Goal: Task Accomplishment & Management: Manage account settings

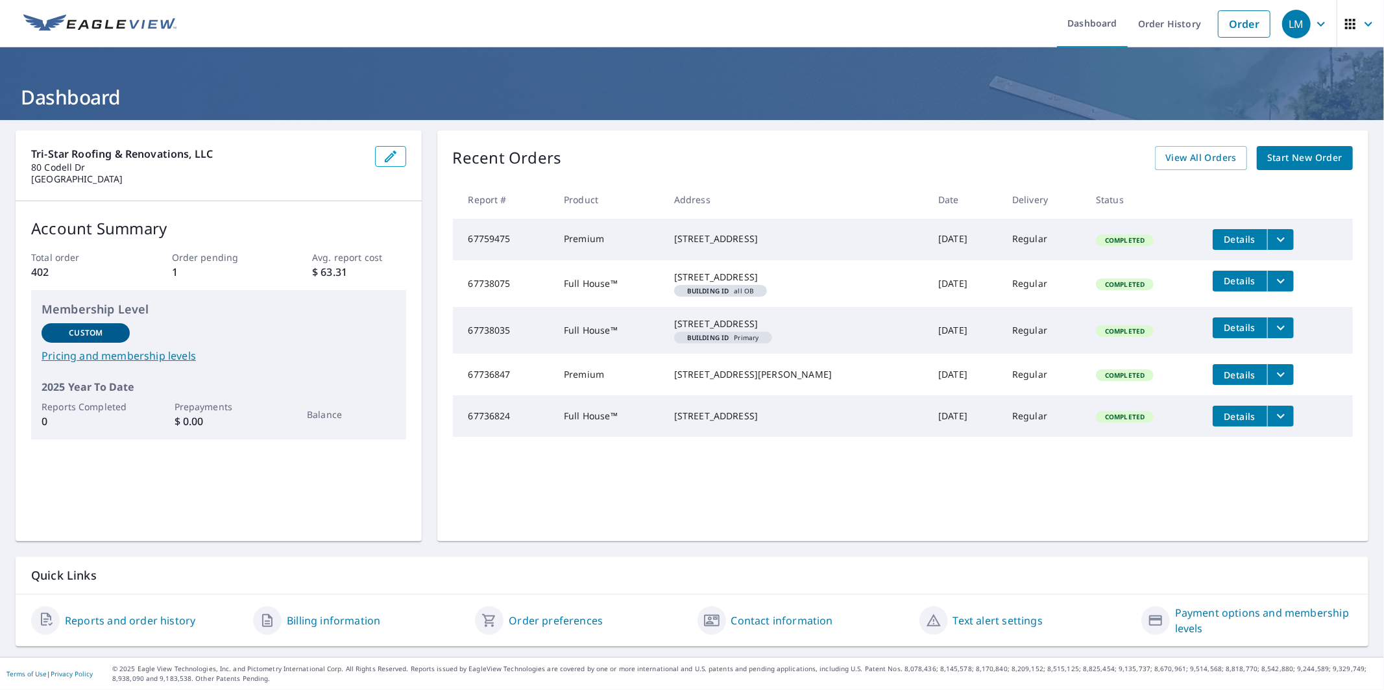
click at [156, 355] on link "Pricing and membership levels" at bounding box center [219, 356] width 354 height 16
click at [1179, 154] on span "View All Orders" at bounding box center [1200, 158] width 71 height 16
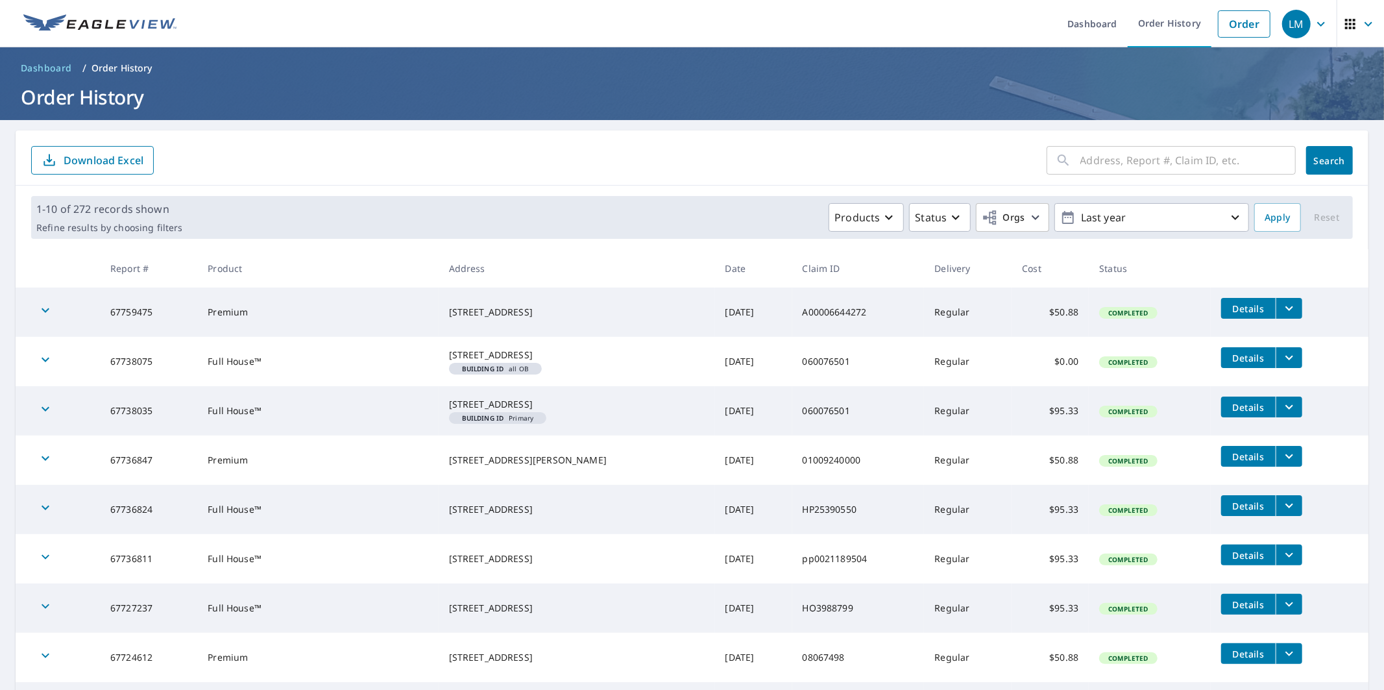
click at [1142, 154] on input "text" at bounding box center [1187, 160] width 215 height 36
type input "1124 jonestown"
click button "Search" at bounding box center [1329, 160] width 47 height 29
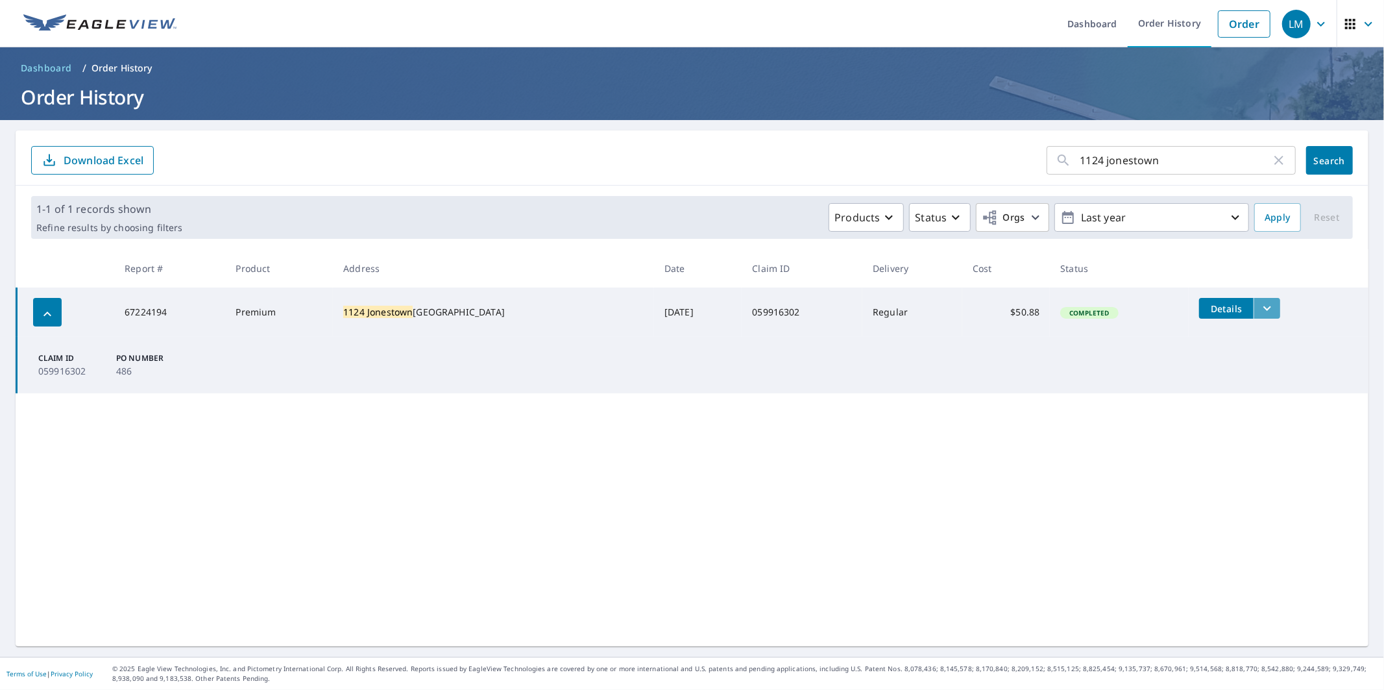
click at [1259, 310] on icon "filesDropdownBtn-67224194" at bounding box center [1267, 308] width 16 height 16
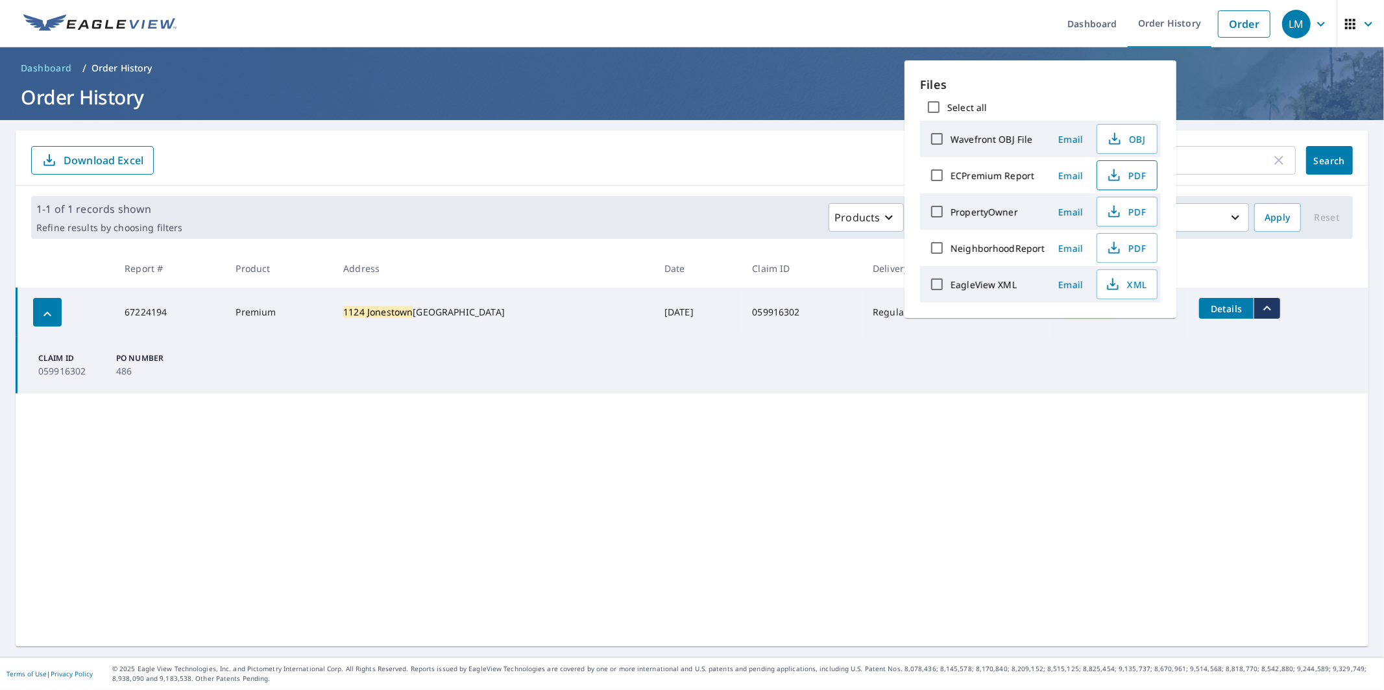
click at [1126, 177] on span "PDF" at bounding box center [1126, 175] width 42 height 16
